Goal: Transaction & Acquisition: Purchase product/service

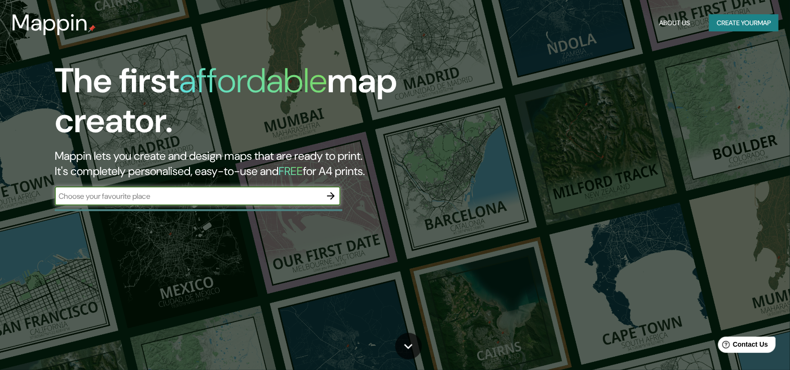
click at [178, 198] on input "text" at bounding box center [188, 196] width 267 height 11
click at [718, 30] on button "Create your map" at bounding box center [743, 23] width 69 height 18
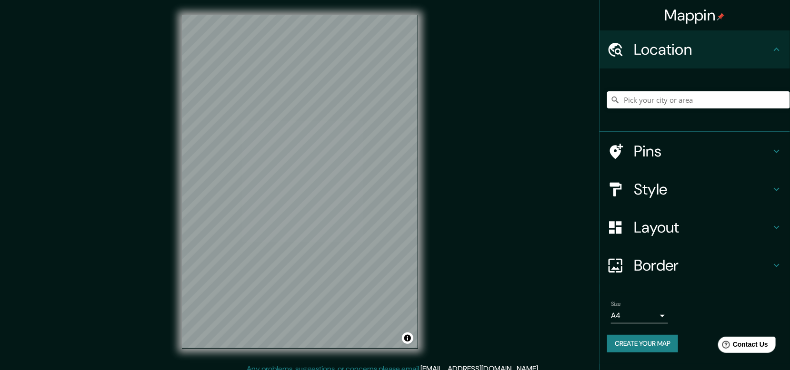
click at [630, 88] on div at bounding box center [698, 100] width 183 height 48
click at [647, 98] on input "Pick your city or area" at bounding box center [698, 99] width 183 height 17
drag, startPoint x: 762, startPoint y: 96, endPoint x: 660, endPoint y: 106, distance: 101.9
click at [660, 106] on input "[GEOGRAPHIC_DATA], [GEOGRAPHIC_DATA], [GEOGRAPHIC_DATA]" at bounding box center [698, 99] width 183 height 17
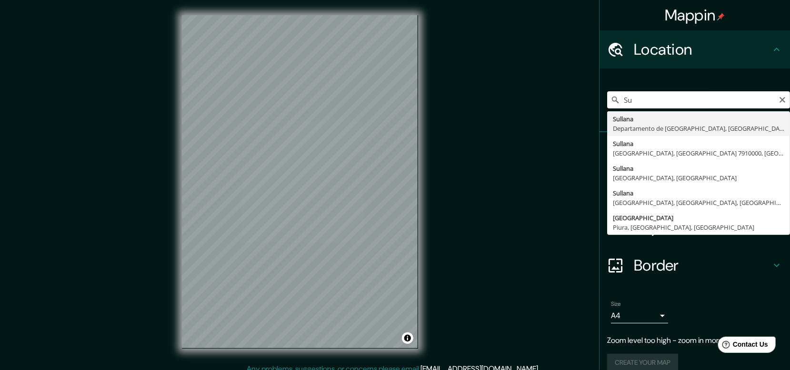
type input "S"
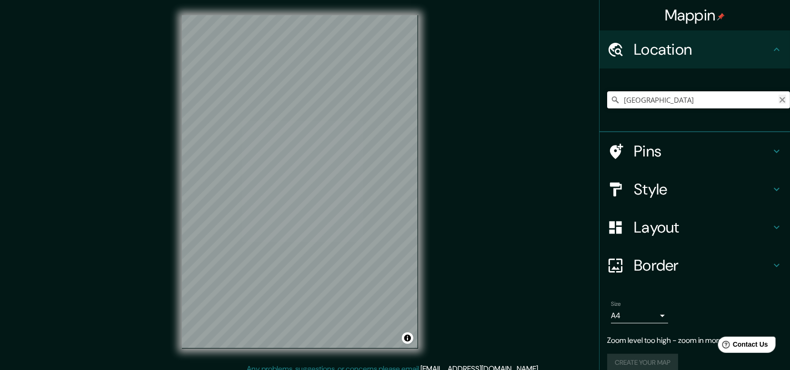
type input "[GEOGRAPHIC_DATA]"
click at [779, 101] on icon "Clear" at bounding box center [782, 100] width 6 height 6
